Goal: Navigation & Orientation: Understand site structure

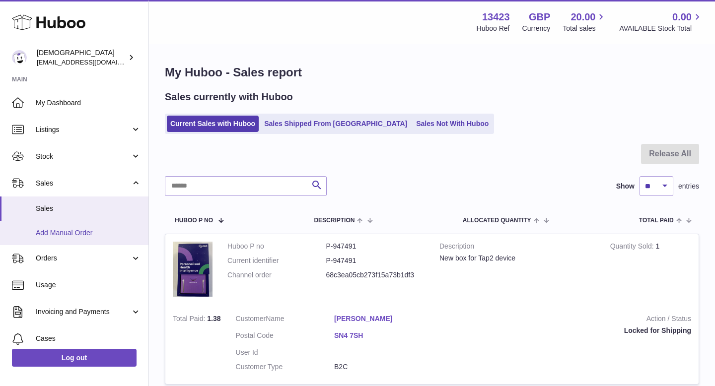
click at [96, 229] on span "Add Manual Order" at bounding box center [88, 232] width 105 height 9
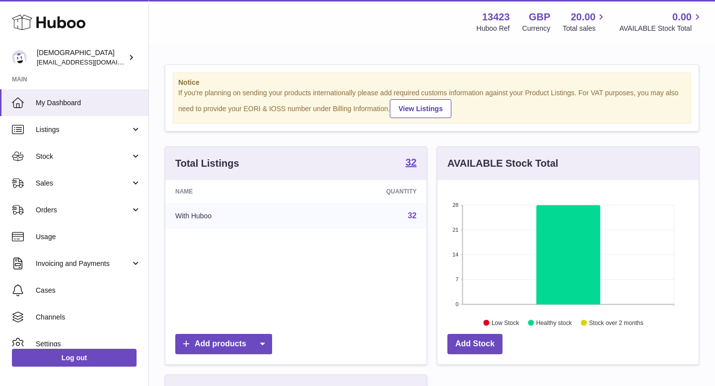
scroll to position [155, 261]
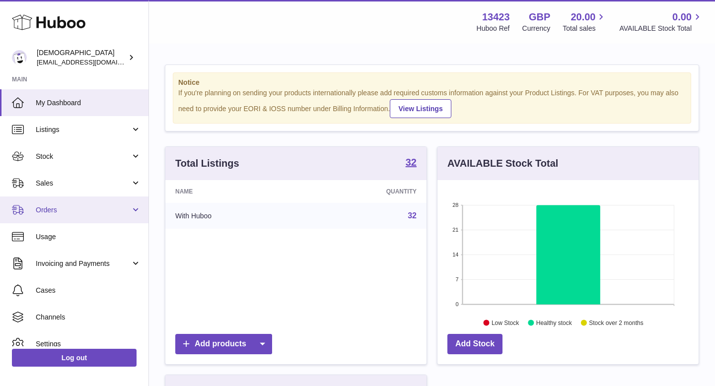
click at [78, 203] on link "Orders" at bounding box center [74, 210] width 148 height 27
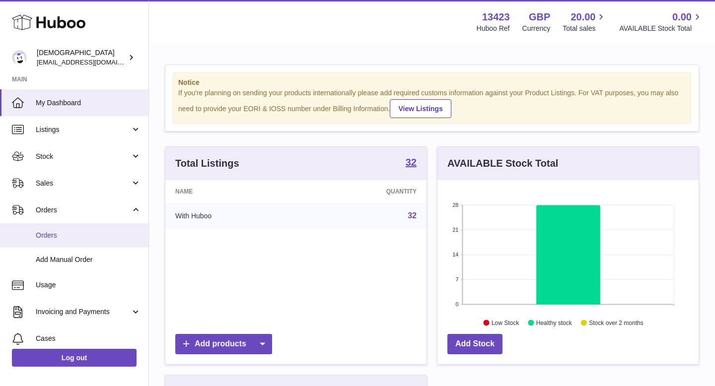
click at [79, 232] on span "Orders" at bounding box center [88, 235] width 105 height 9
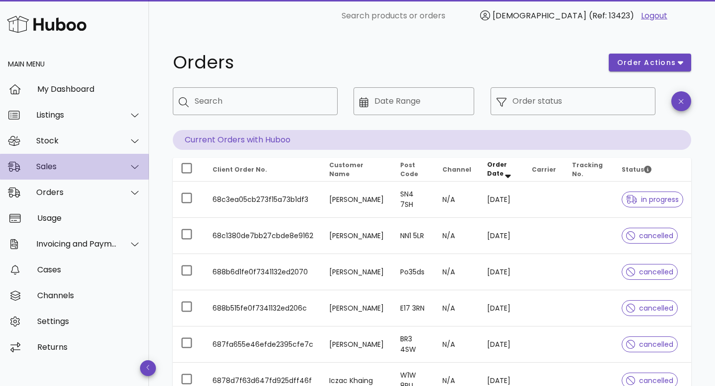
click at [98, 161] on div "Sales" at bounding box center [74, 167] width 149 height 26
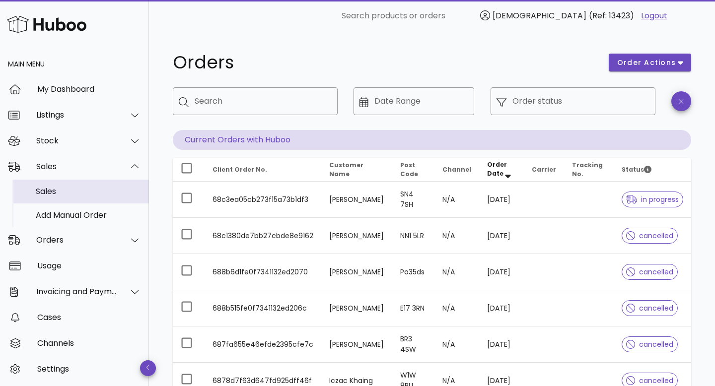
click at [96, 187] on div "Sales" at bounding box center [88, 191] width 105 height 9
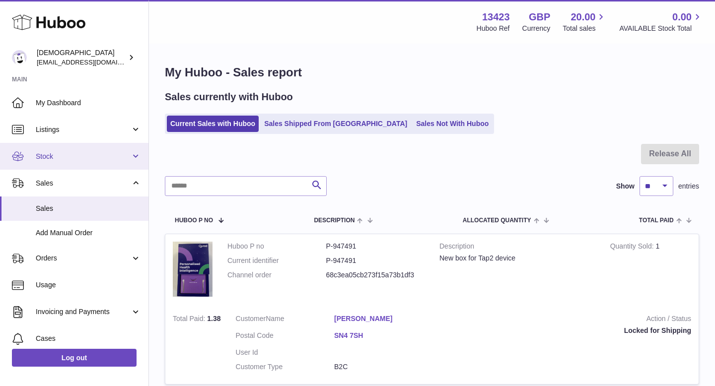
click at [47, 158] on span "Stock" at bounding box center [83, 156] width 95 height 9
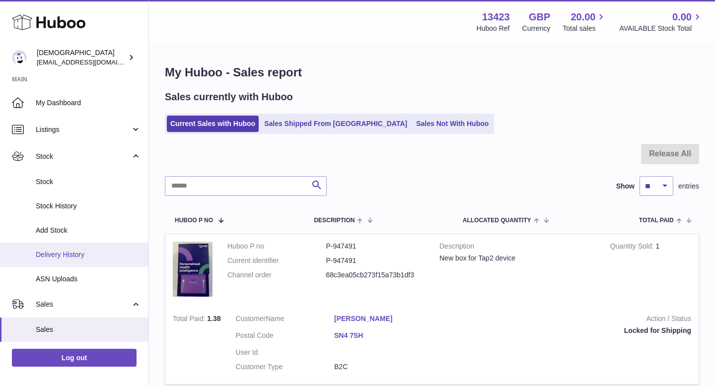
click at [60, 251] on span "Delivery History" at bounding box center [88, 254] width 105 height 9
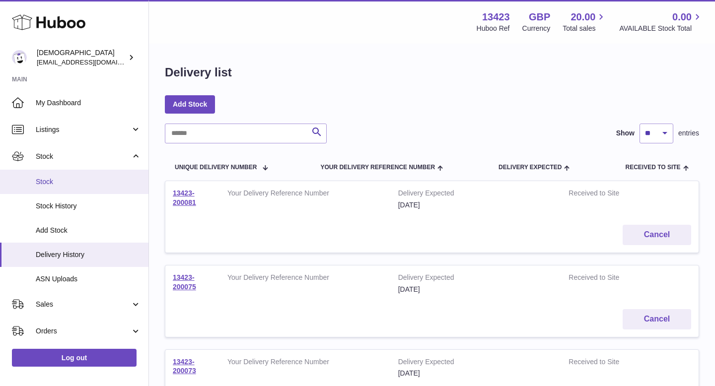
click at [78, 176] on link "Stock" at bounding box center [74, 182] width 148 height 24
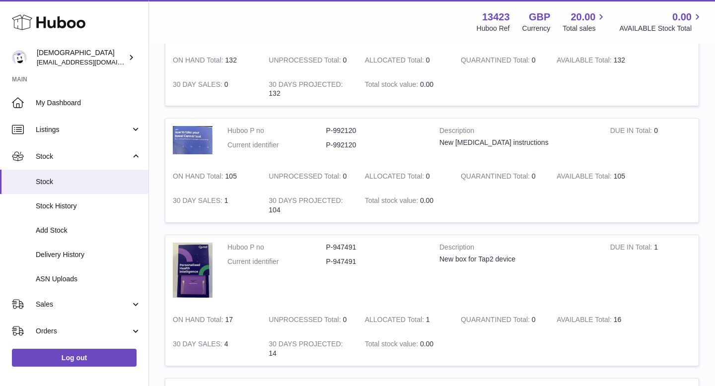
scroll to position [854, 0]
